Goal: Entertainment & Leisure: Consume media (video, audio)

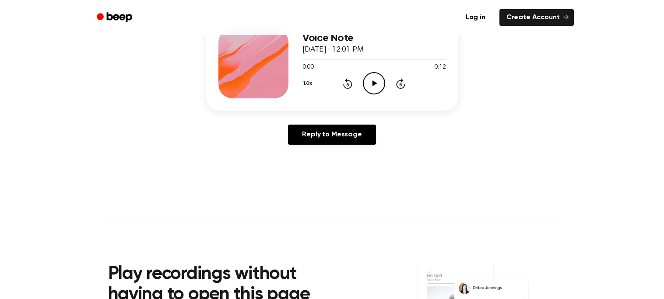
click at [379, 81] on icon "Play Audio" at bounding box center [374, 83] width 22 height 22
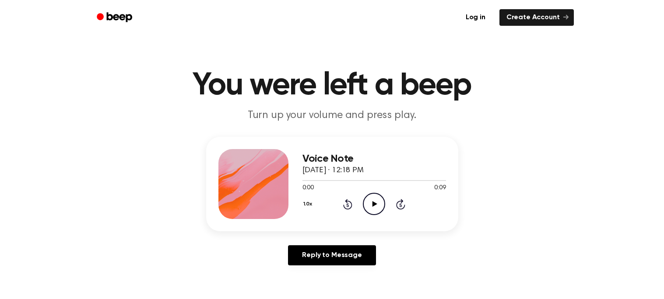
click at [374, 210] on icon "Play Audio" at bounding box center [374, 204] width 22 height 22
click at [346, 205] on icon "Rewind 5 seconds" at bounding box center [348, 204] width 10 height 11
click at [376, 203] on icon "Pause Audio" at bounding box center [374, 204] width 22 height 22
